Goal: Find specific page/section: Find specific page/section

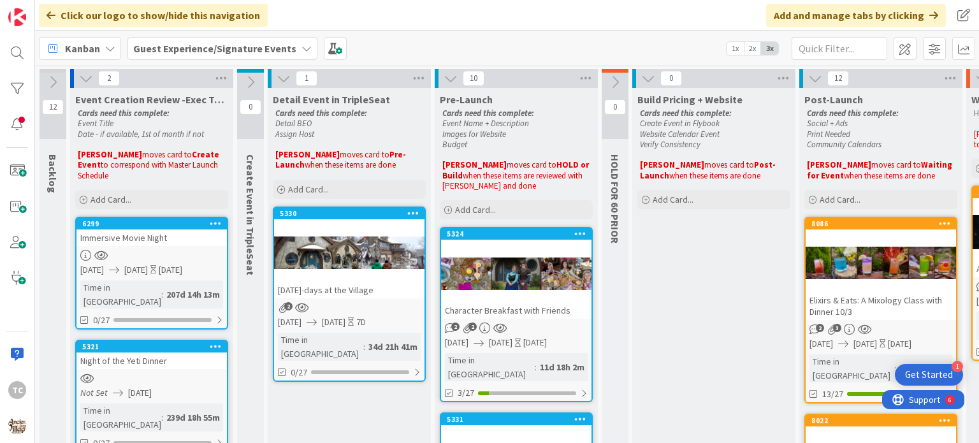
click at [184, 50] on b "Guest Experience/Signature Events" at bounding box center [214, 48] width 163 height 13
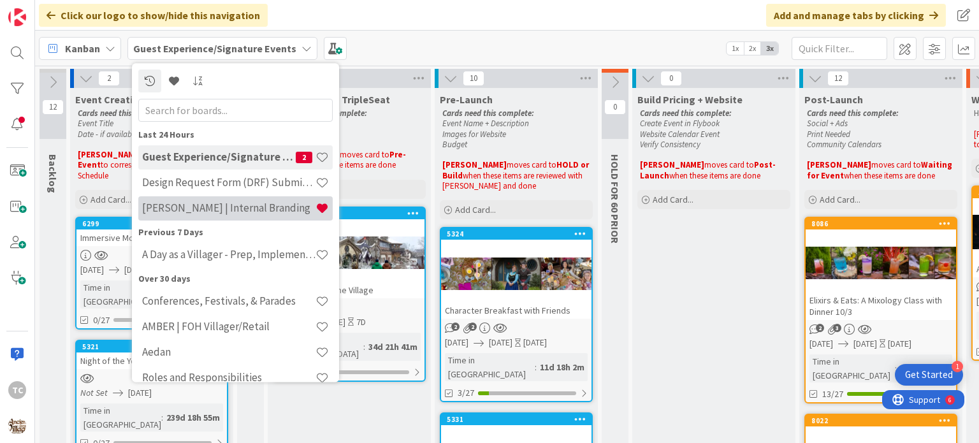
click at [186, 207] on h4 "[PERSON_NAME] | Internal Branding" at bounding box center [228, 208] width 173 height 13
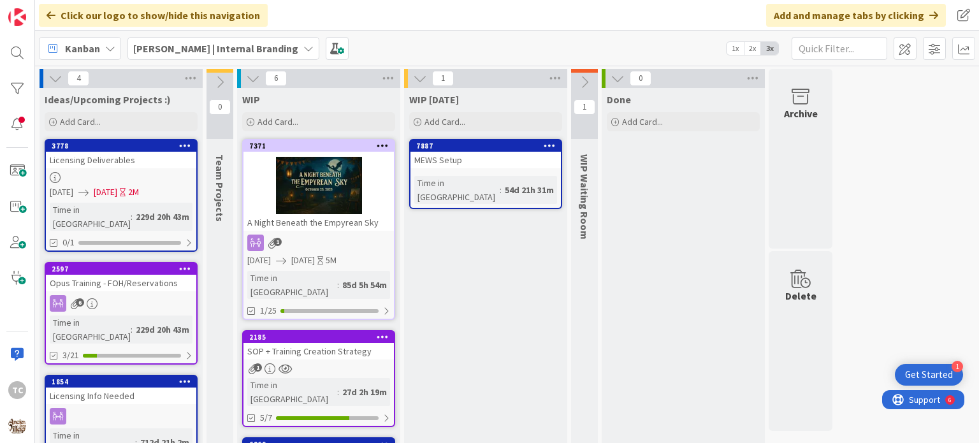
click at [339, 187] on div at bounding box center [319, 185] width 150 height 57
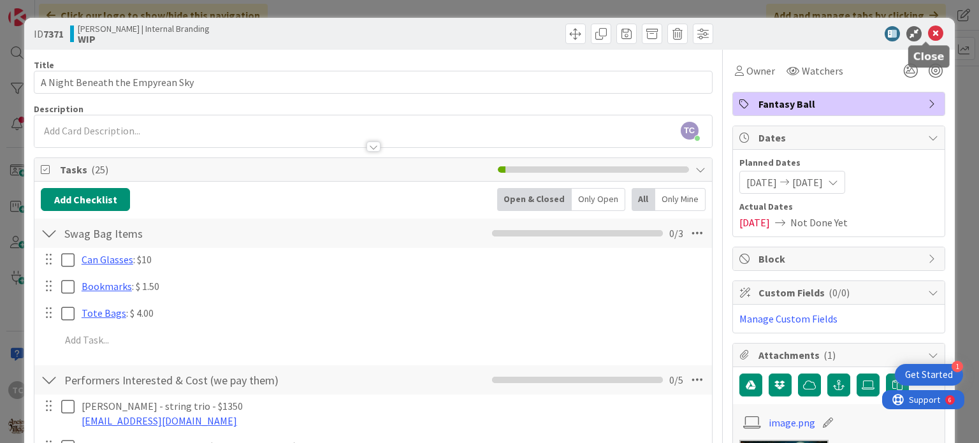
click at [928, 30] on icon at bounding box center [935, 33] width 15 height 15
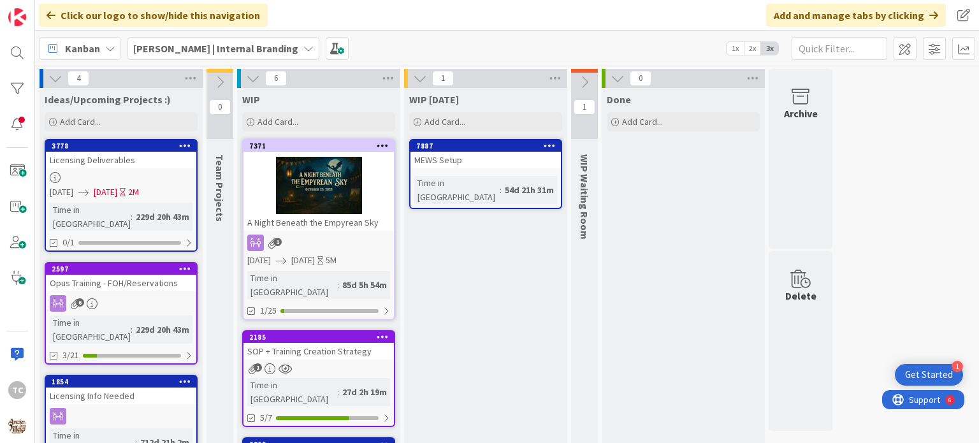
click at [336, 233] on div "7371 A Night Beneath the Empyrean Sky 1 [DATE] [DATE] 5M Time in Column : 85d 5…" at bounding box center [318, 229] width 153 height 181
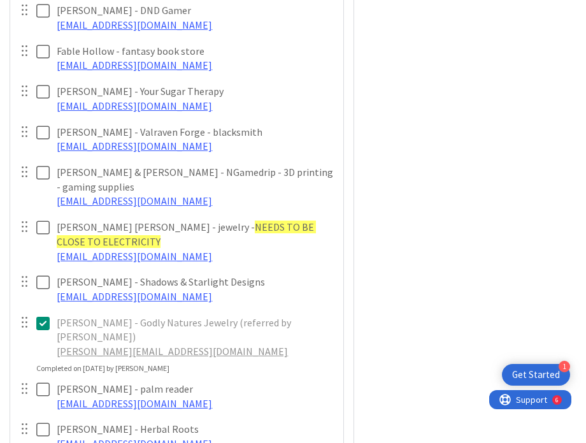
scroll to position [1020, 0]
